Goal: Task Accomplishment & Management: Manage account settings

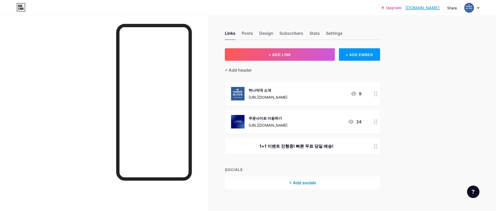
click at [308, 121] on div "주문사이트 이동하기 https://viab3.top 24" at bounding box center [296, 121] width 131 height 13
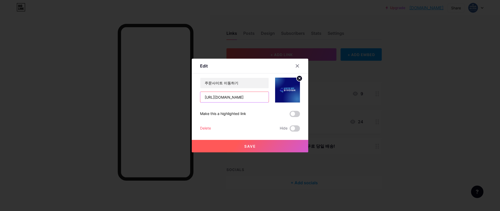
drag, startPoint x: 222, startPoint y: 99, endPoint x: 228, endPoint y: 100, distance: 5.8
click at [228, 100] on input "https://viab3.top" at bounding box center [234, 97] width 68 height 10
type input "[URL][DOMAIN_NAME]"
click at [264, 149] on button "Save" at bounding box center [250, 146] width 117 height 12
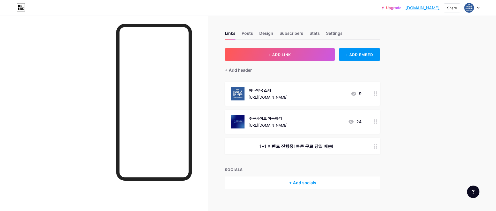
click at [425, 9] on link "[DOMAIN_NAME]" at bounding box center [423, 8] width 34 height 6
click at [336, 32] on div "Settings" at bounding box center [334, 34] width 17 height 9
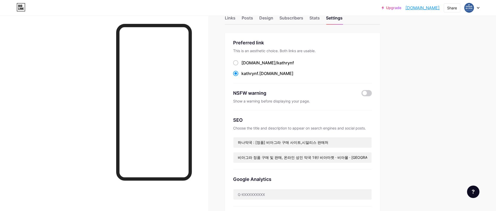
scroll to position [26, 0]
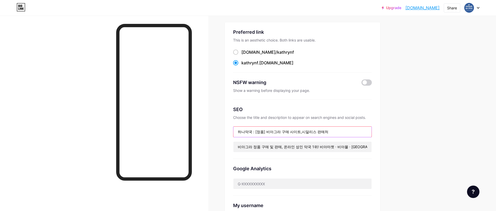
click at [246, 133] on input "하나약국 : [정품] 비아그라 구매 사이트,시알리스 판매처" at bounding box center [303, 131] width 138 height 10
type input "[정품] 비아그라 구매 사이트,시알리스 판매처"
click at [392, 101] on div "Links Posts Design Subscribers Stats Settings Preferred link This is an aesthet…" at bounding box center [201, 196] width 402 height 413
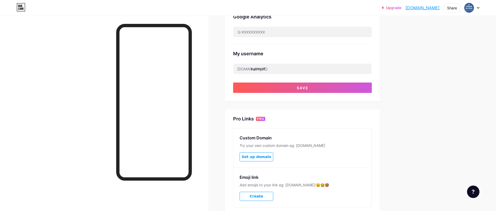
scroll to position [139, 0]
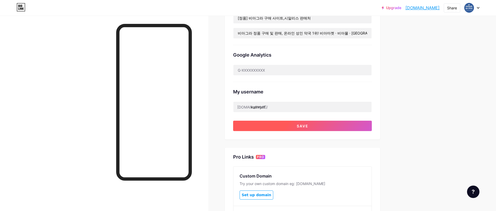
click at [333, 128] on button "Save" at bounding box center [302, 125] width 139 height 10
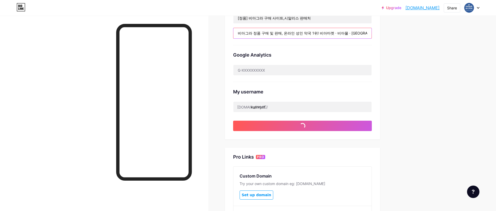
scroll to position [0, 163]
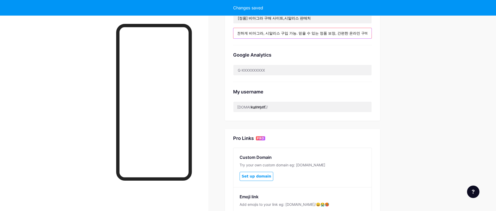
drag, startPoint x: 309, startPoint y: 34, endPoint x: 435, endPoint y: 33, distance: 126.4
click at [435, 33] on div "Upgrade kathrynf.bio.li... kathrynf.bio.link Share Switch accounts 처방전 필요없는 온라인…" at bounding box center [248, 65] width 496 height 409
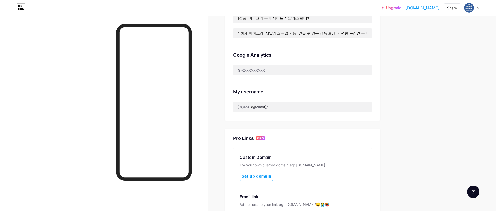
scroll to position [0, 0]
click at [422, 93] on div "Upgrade kathrynf.bio.li... kathrynf.bio.link Share Switch accounts 처방전 필요없는 온라인…" at bounding box center [248, 65] width 496 height 409
drag, startPoint x: 312, startPoint y: 31, endPoint x: 211, endPoint y: 29, distance: 101.3
click at [211, 29] on div "Links Posts Design Subscribers Stats Settings Preferred link This is an aesthet…" at bounding box center [201, 73] width 402 height 394
click at [339, 34] on input "비아그라 정품 구매 및 판매, 온라인 성인 약국 1위! 비아마켓 · 비아몰 · 비아센터에서 안전하게 비아그라, 시알리스 구입 가능. 믿을 수 …" at bounding box center [303, 33] width 138 height 10
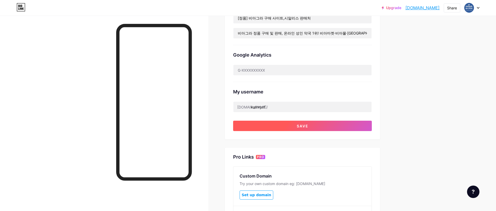
click at [288, 120] on button "Save" at bounding box center [302, 125] width 139 height 10
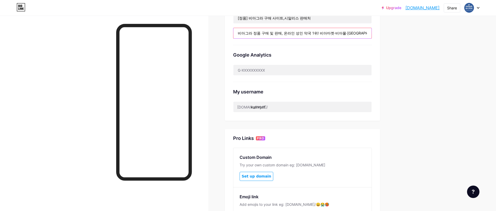
scroll to position [0, 158]
drag, startPoint x: 345, startPoint y: 34, endPoint x: 379, endPoint y: 36, distance: 33.5
click at [379, 36] on div "Preferred link This is an aesthetic choice. Both links are usable. bio.link/ ka…" at bounding box center [302, 15] width 155 height 212
click at [302, 33] on input "비아그라 정품 구매 및 판매, 온라인 성인 약국 1위! 비아마켓·비아몰·비아센터에서 안전하게 비아그라, 시알리스 구입 가능. 믿을 수 있는 정…" at bounding box center [303, 33] width 138 height 10
click at [246, 33] on input "비아그라 정품 구매 및 판매, 온라인 성인 약국 1위! 비아마켓·비아몰·비아센터에서 안전하게 비아그라, 시알리스 구입 가능. 믿을 수 있는 정…" at bounding box center [303, 33] width 138 height 10
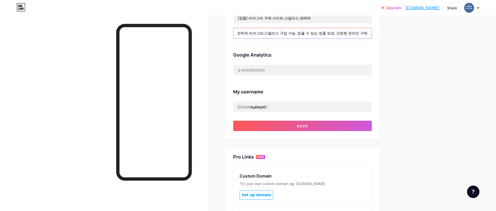
scroll to position [0, 157]
click at [317, 34] on input "비아그라 정품 구매 및 판매, 온라인 성인 약국 1위! 비아마켓·비아몰·비아센터에서 안전하게 비아그라,시알리스 구입 가능. 믿을 수 있는 정품…" at bounding box center [303, 33] width 138 height 10
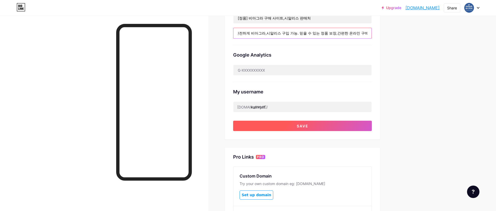
type input "비아그라 정품 구매 및 판매, 온라인 성인 약국 1위! 비아마켓·비아몰·비아센터에서 안전하게 비아그라,시알리스 구입 가능. 믿을 수 있는 정품…"
click at [300, 127] on button "Save" at bounding box center [302, 125] width 139 height 10
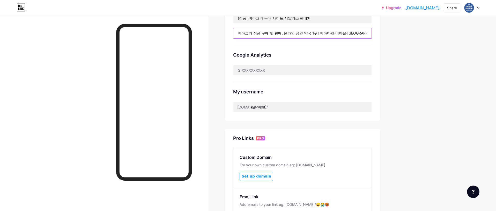
click at [358, 32] on input "비아그라 정품 구매 및 판매, 온라인 성인 약국 1위! 비아마켓·비아몰·비아센터에서 안전하게 비아그라,시알리스 구입 가능. 믿을 수 있는 정품…" at bounding box center [303, 33] width 138 height 10
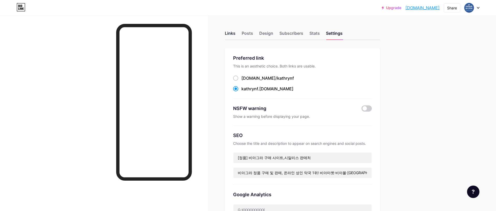
click at [232, 32] on div "Links" at bounding box center [230, 34] width 11 height 9
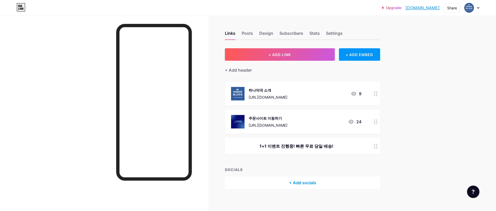
click at [258, 90] on div "하나약국 소개" at bounding box center [268, 89] width 39 height 5
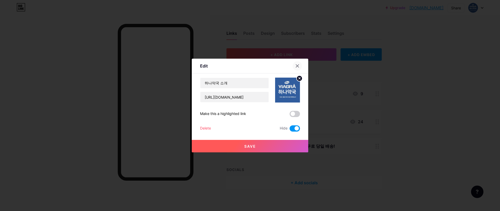
click at [298, 66] on icon at bounding box center [297, 66] width 4 height 4
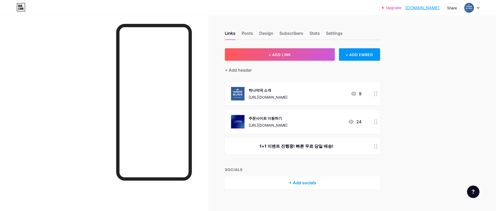
click at [281, 97] on div "https://sos22.top/" at bounding box center [268, 96] width 39 height 5
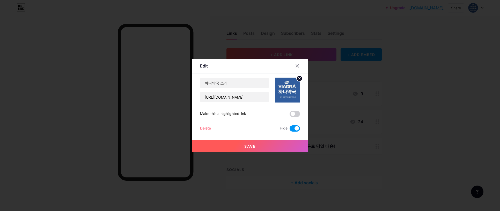
click at [210, 129] on div "Delete" at bounding box center [205, 128] width 11 height 6
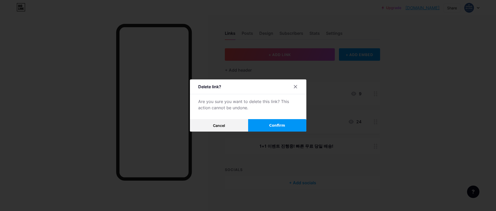
click at [285, 127] on span "Confirm" at bounding box center [277, 124] width 16 height 5
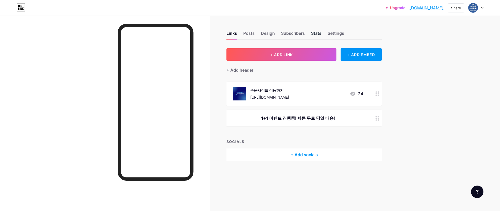
click at [318, 35] on div "Stats" at bounding box center [316, 34] width 10 height 9
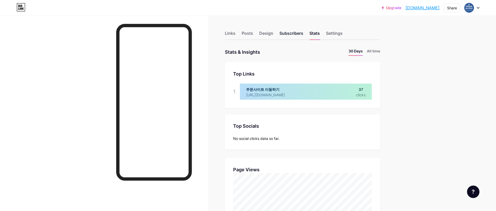
scroll to position [211, 496]
click at [295, 35] on div "Subscribers" at bounding box center [292, 34] width 24 height 9
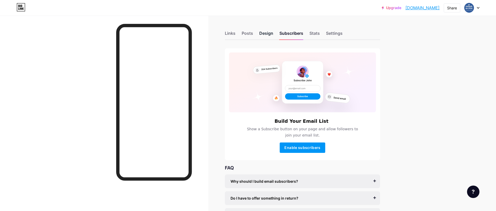
click at [271, 34] on div "Design" at bounding box center [266, 34] width 14 height 9
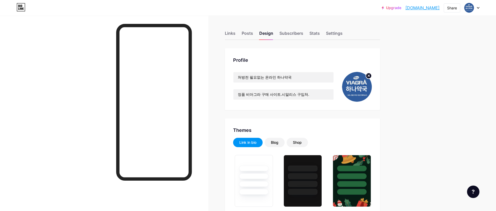
click at [370, 75] on icon at bounding box center [369, 76] width 2 height 2
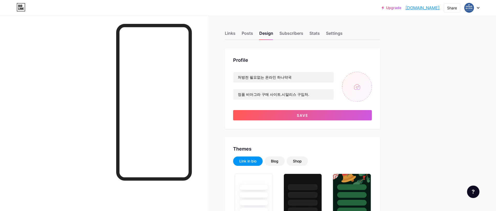
click at [363, 85] on input "file" at bounding box center [357, 87] width 30 height 30
type input "C:\fakepath\12.jpg"
click at [372, 76] on circle at bounding box center [369, 76] width 6 height 6
click at [364, 87] on input "file" at bounding box center [357, 87] width 30 height 30
type input "C:\fakepath\비닉스 1박스+비닉스 1박스 (20매) 166,000원.jpg"
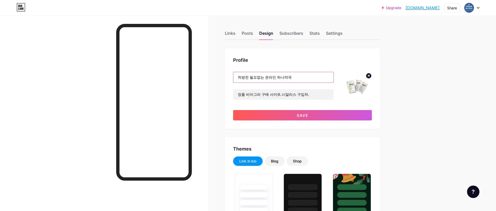
drag, startPoint x: 278, startPoint y: 78, endPoint x: 286, endPoint y: 78, distance: 8.0
click at [286, 78] on input "처방전 필요없는 온라인 하나약국" at bounding box center [284, 77] width 100 height 10
type input "처방전 필요없는 온라인약국"
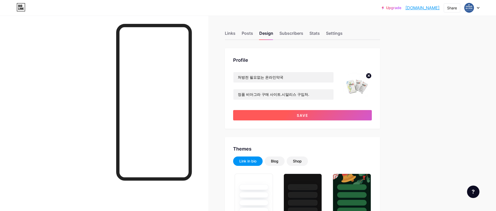
click at [335, 114] on button "Save" at bounding box center [302, 115] width 139 height 10
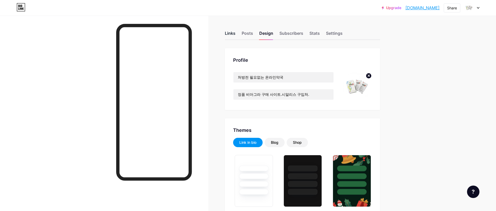
click at [235, 34] on div "Links" at bounding box center [230, 34] width 11 height 9
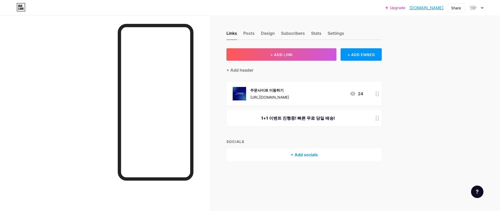
click at [312, 90] on div "주문사이트 이동하기 https://viaa2.top 24" at bounding box center [298, 93] width 131 height 13
click at [299, 80] on circle at bounding box center [300, 78] width 6 height 6
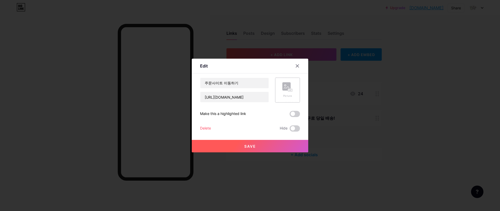
click at [292, 91] on rect at bounding box center [290, 90] width 4 height 3
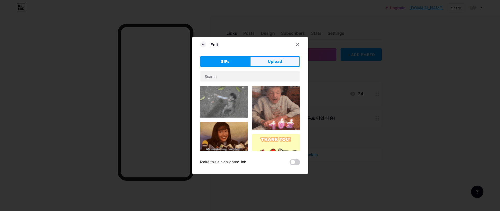
click at [280, 59] on span "Upload" at bounding box center [275, 61] width 14 height 5
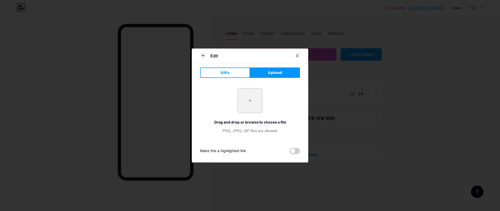
click at [246, 98] on input "file" at bounding box center [250, 100] width 24 height 24
type input "C:\fakepath\via.jpg"
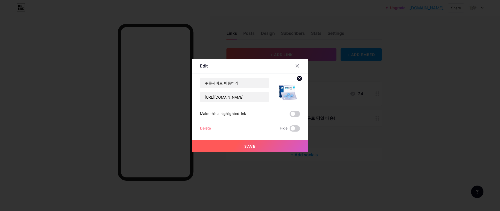
click at [268, 144] on button "Save" at bounding box center [250, 146] width 117 height 12
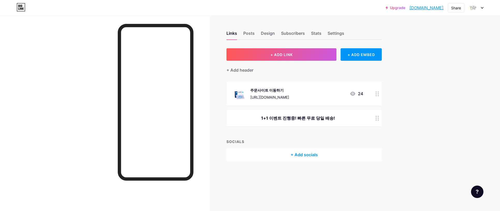
click at [405, 66] on div "Upgrade kathrynf.bio.li... kathrynf.bio.link Share Switch accounts 처방전 필요없는 온라인…" at bounding box center [250, 105] width 500 height 211
click at [474, 10] on img at bounding box center [473, 8] width 8 height 8
click at [439, 73] on li "Logout" at bounding box center [451, 73] width 64 height 14
